Goal: Find specific page/section: Find specific page/section

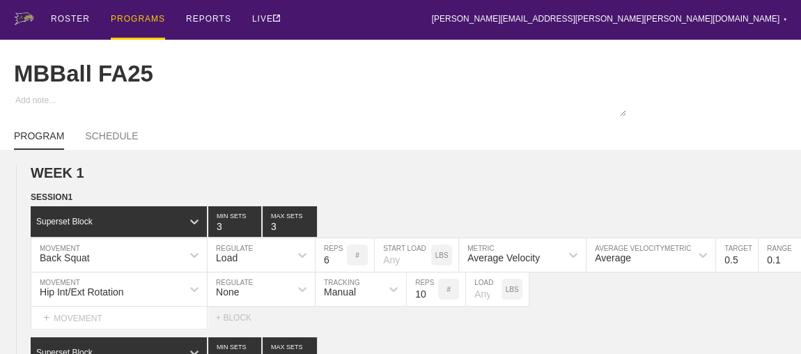
click at [120, 18] on div "PROGRAMS" at bounding box center [138, 20] width 54 height 40
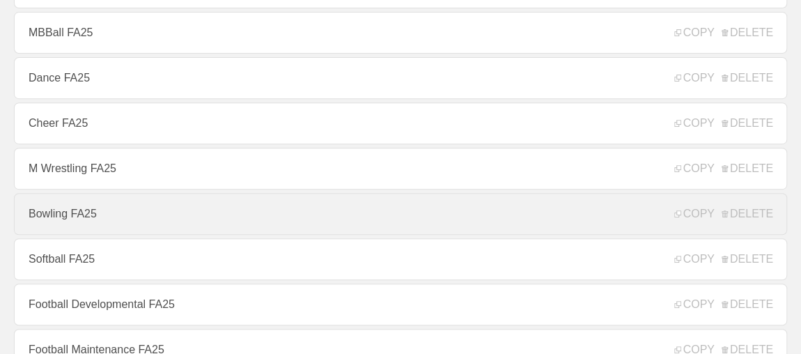
scroll to position [443, 0]
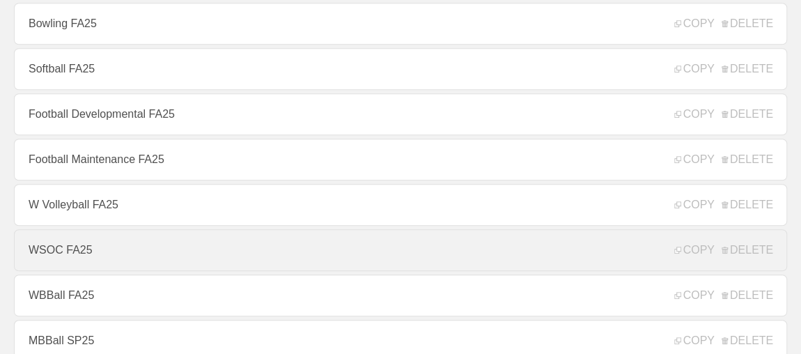
click at [78, 253] on link "WSOC FA25" at bounding box center [400, 250] width 773 height 42
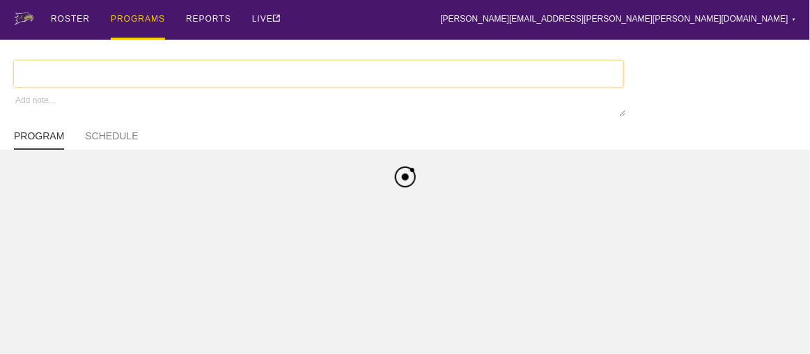
type textarea "x"
type input "WSOC FA25"
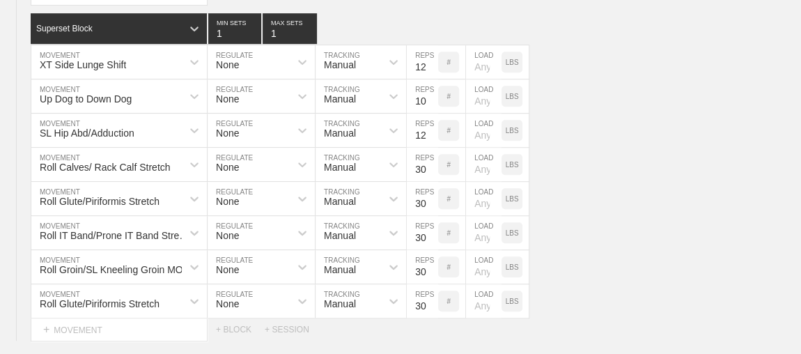
scroll to position [5817, 0]
